Goal: Browse casually

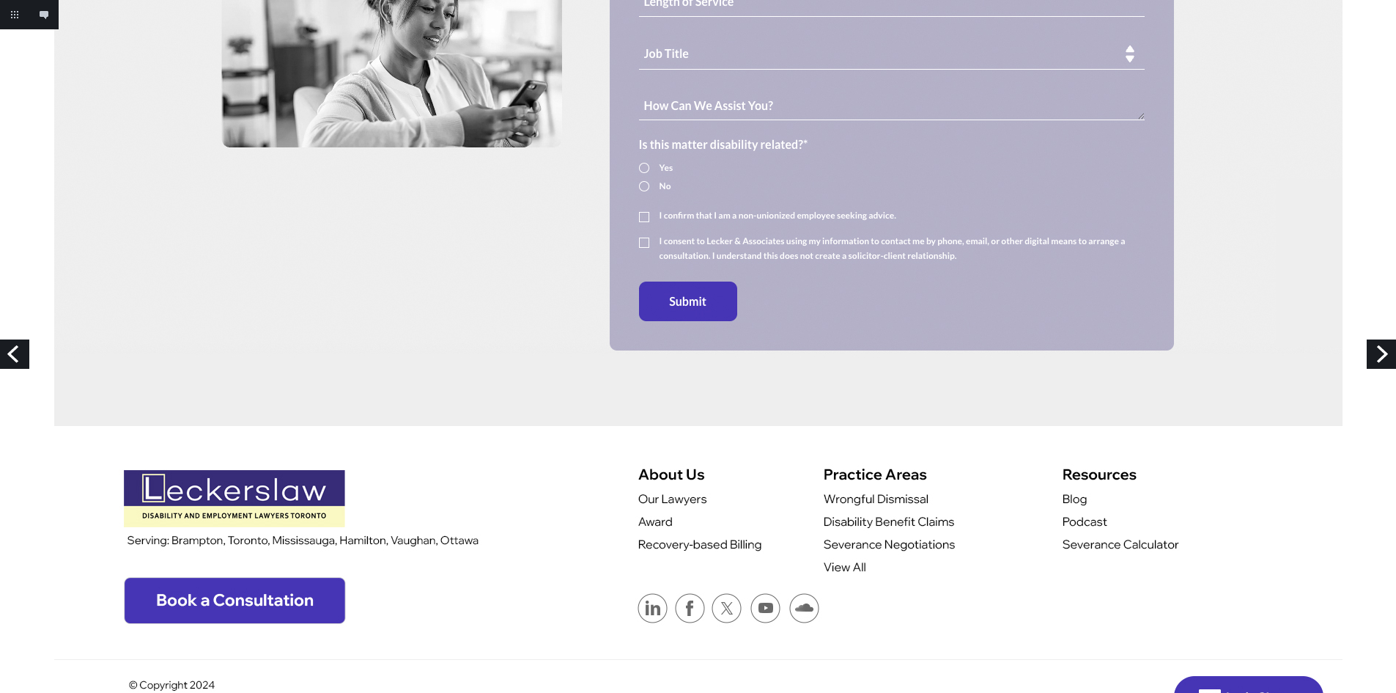
scroll to position [1353, 0]
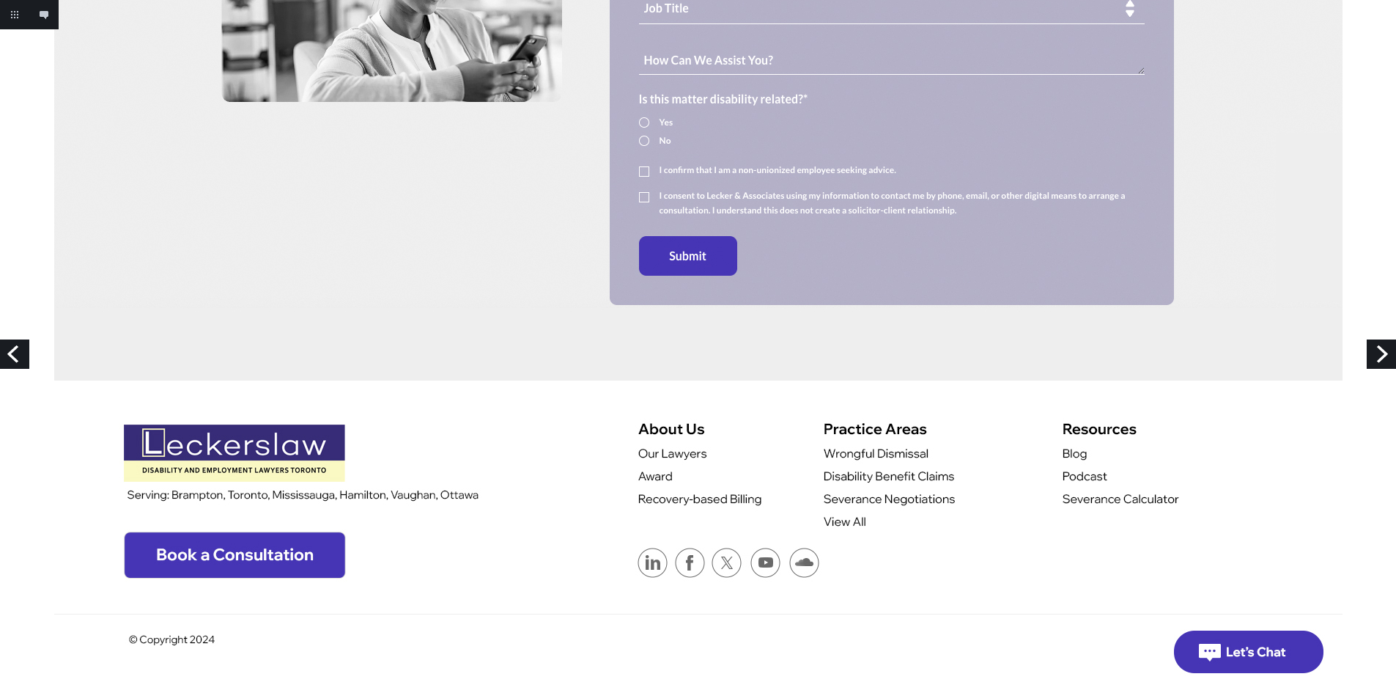
click at [1376, 355] on link "Next" at bounding box center [1381, 353] width 29 height 29
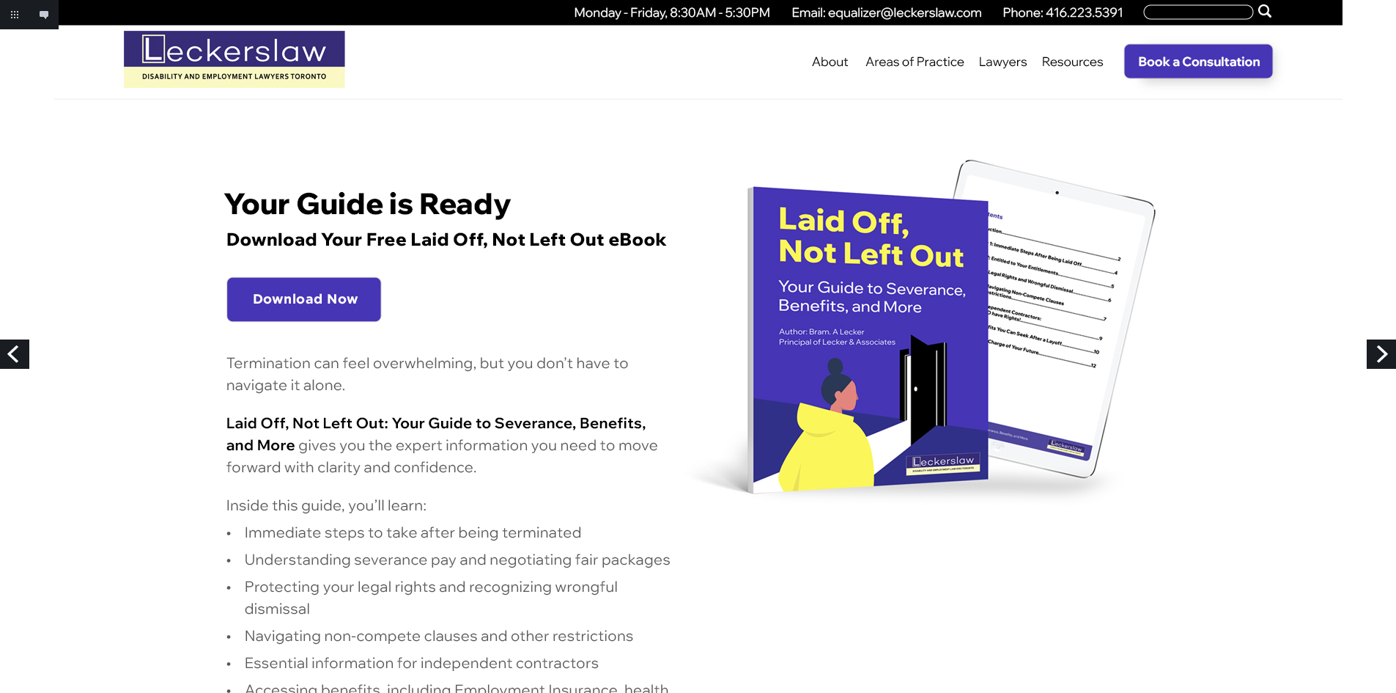
click at [1377, 350] on link "Next" at bounding box center [1381, 353] width 29 height 29
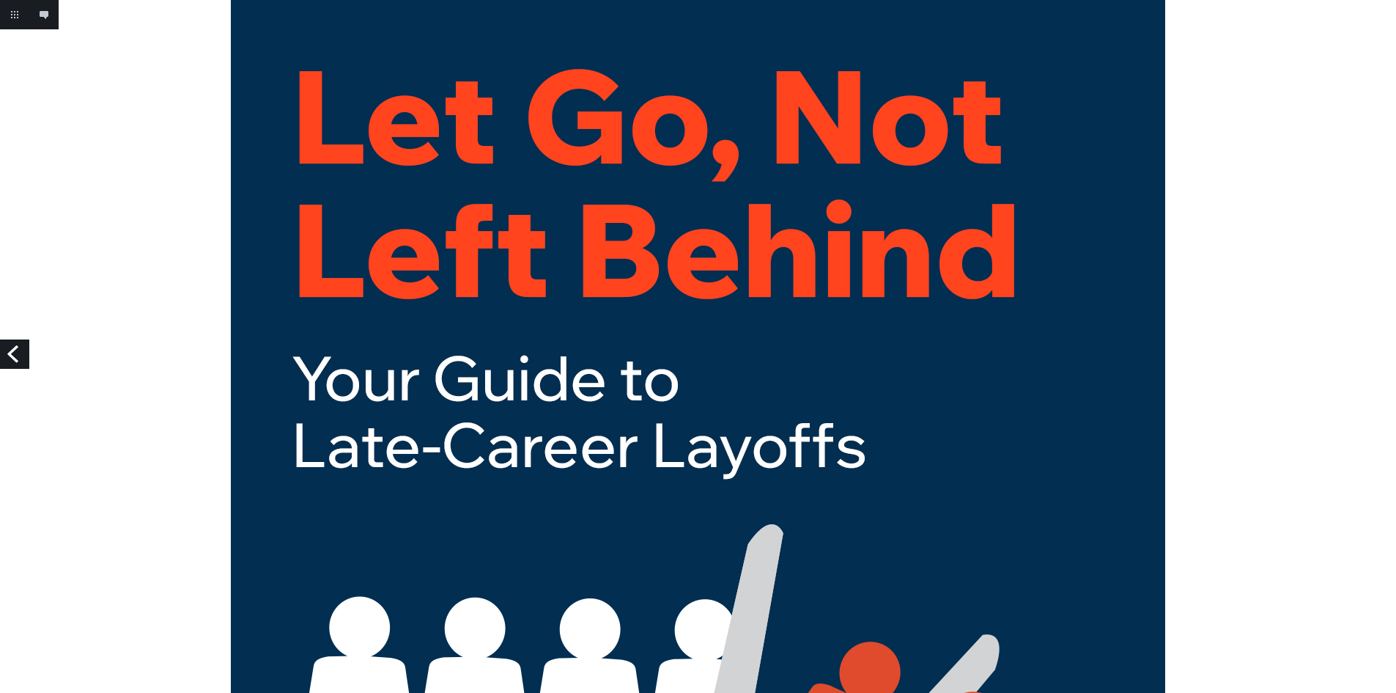
click at [19, 365] on link "Previous" at bounding box center [14, 353] width 29 height 29
